Goal: Navigation & Orientation: Find specific page/section

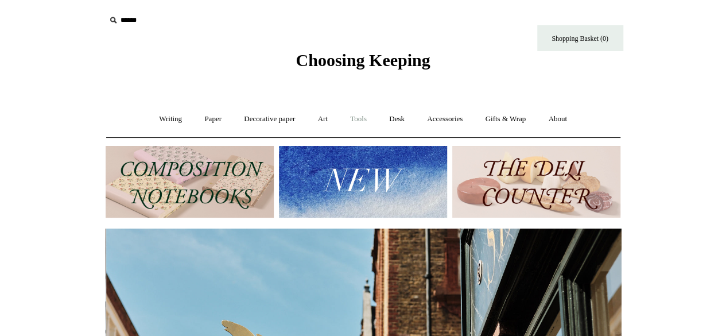
scroll to position [0, 516]
click at [404, 116] on link "Desk +" at bounding box center [397, 119] width 36 height 30
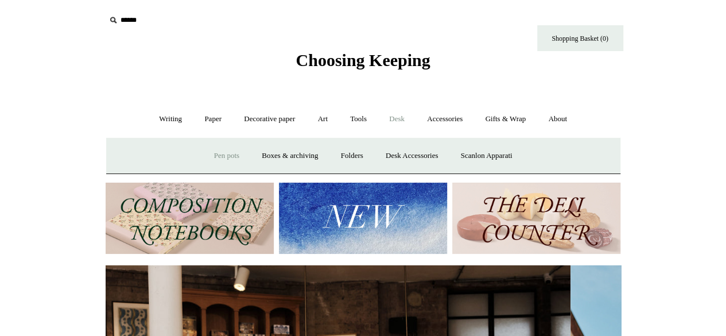
scroll to position [0, 0]
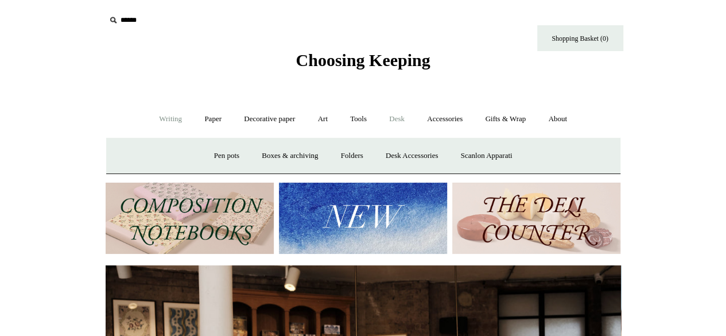
click at [161, 122] on link "Writing +" at bounding box center [171, 119] width 44 height 30
click at [164, 157] on link "Pens by brand +" at bounding box center [158, 156] width 63 height 30
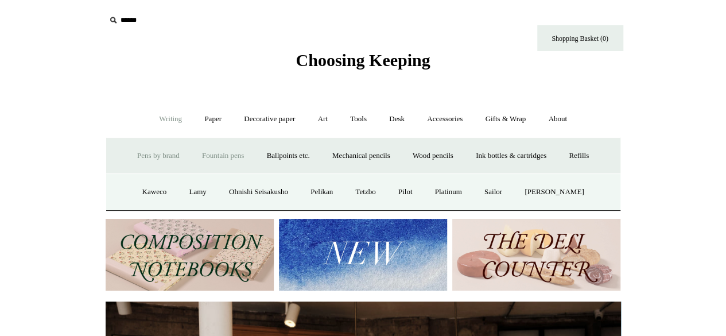
click at [214, 160] on link "Fountain pens +" at bounding box center [223, 156] width 63 height 30
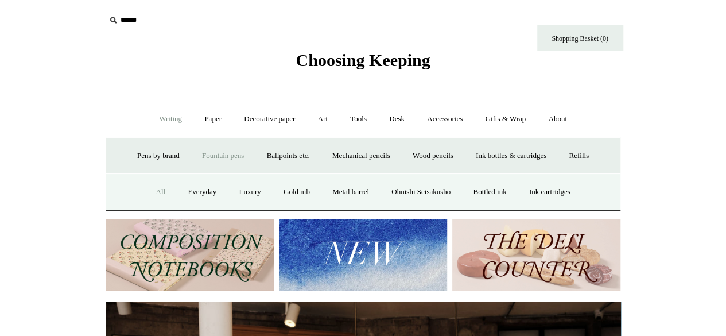
click at [145, 189] on link "All" at bounding box center [160, 192] width 30 height 30
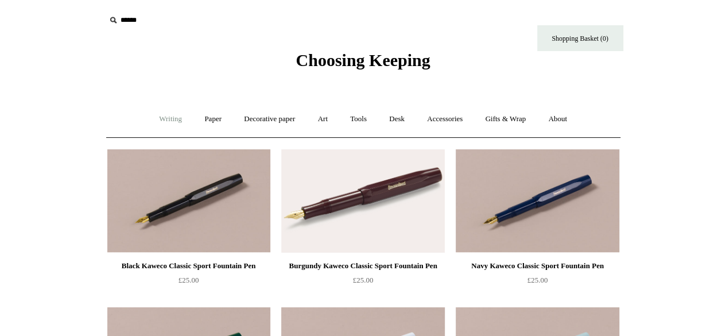
click at [162, 114] on link "Writing +" at bounding box center [171, 119] width 44 height 30
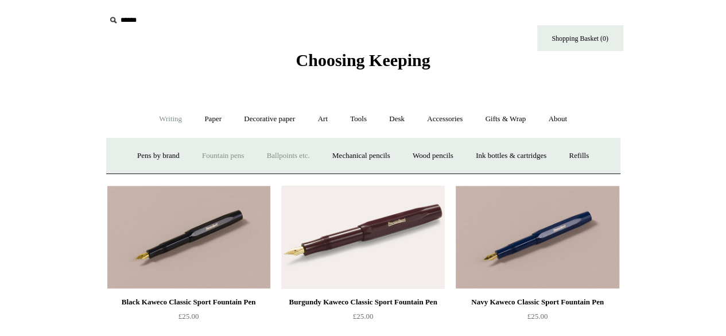
click at [269, 157] on link "Ballpoints etc. +" at bounding box center [289, 156] width 64 height 30
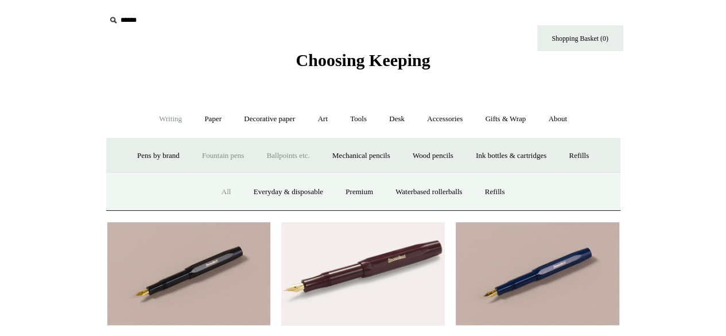
click at [220, 189] on link "All" at bounding box center [226, 192] width 30 height 30
